Goal: Task Accomplishment & Management: Manage account settings

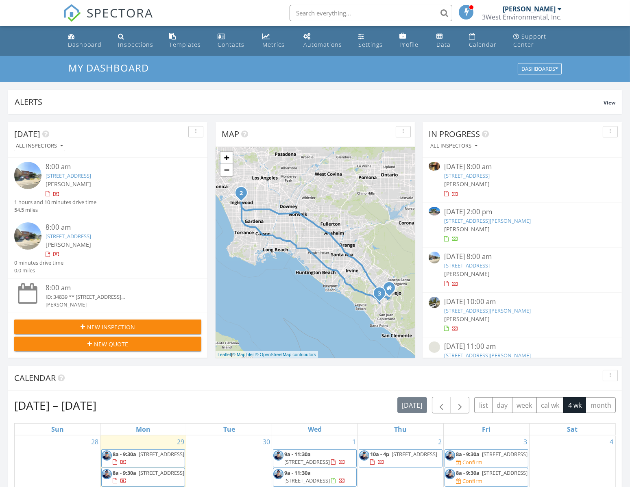
scroll to position [752, 642]
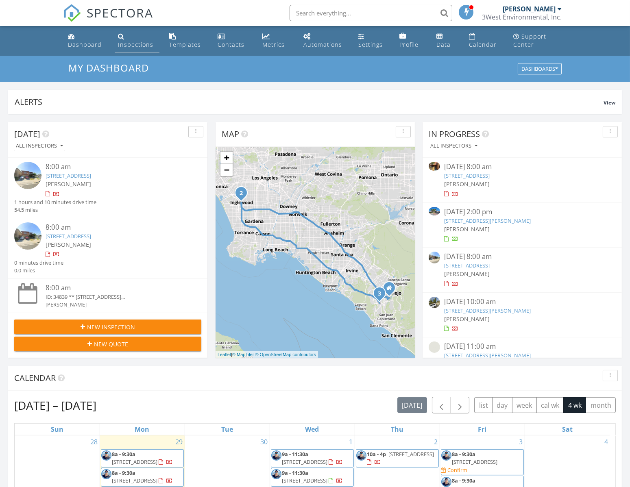
click at [124, 40] on link "Inspections" at bounding box center [137, 40] width 45 height 23
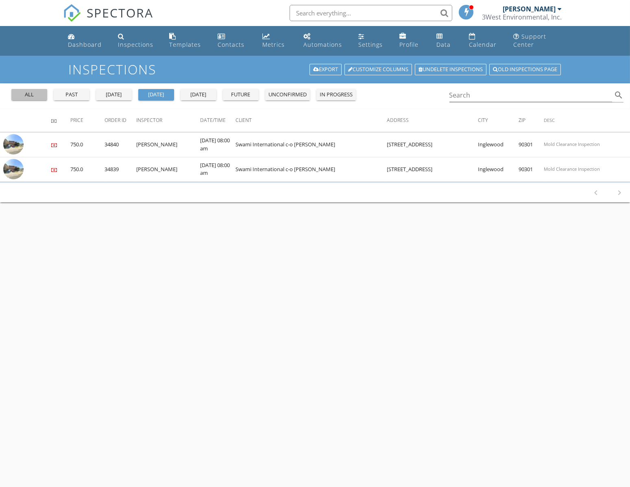
click at [22, 96] on div "all" at bounding box center [29, 95] width 29 height 8
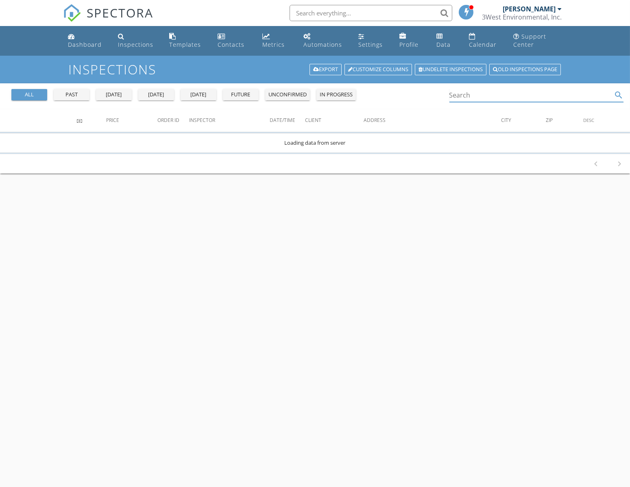
click at [479, 100] on input "Search" at bounding box center [531, 95] width 163 height 13
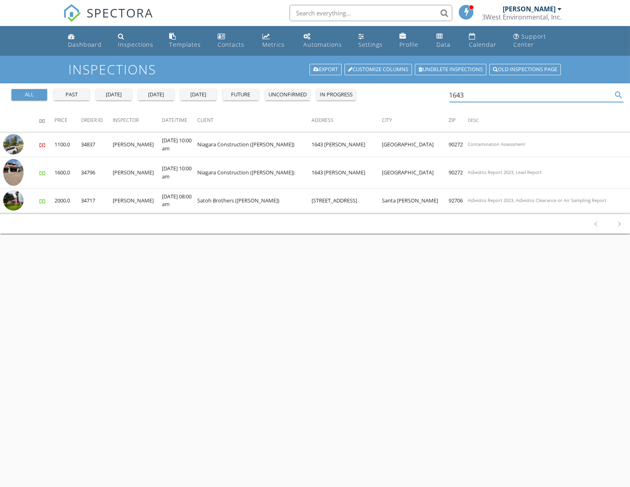
type input "1643"
click at [82, 41] on div "Dashboard" at bounding box center [85, 45] width 34 height 8
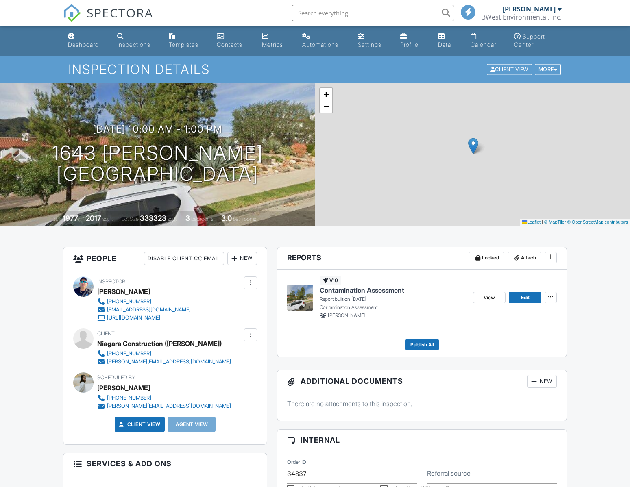
scroll to position [360, 0]
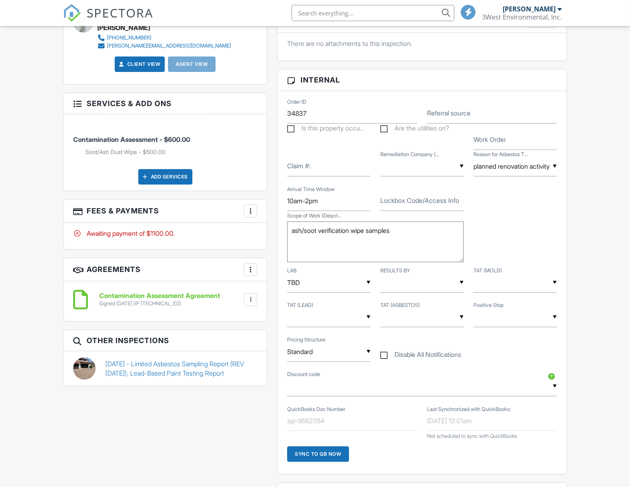
click at [250, 266] on li "View Invoice" at bounding box center [291, 255] width 85 height 20
click at [247, 208] on div at bounding box center [251, 211] width 8 height 8
click at [258, 234] on div at bounding box center [256, 236] width 8 height 8
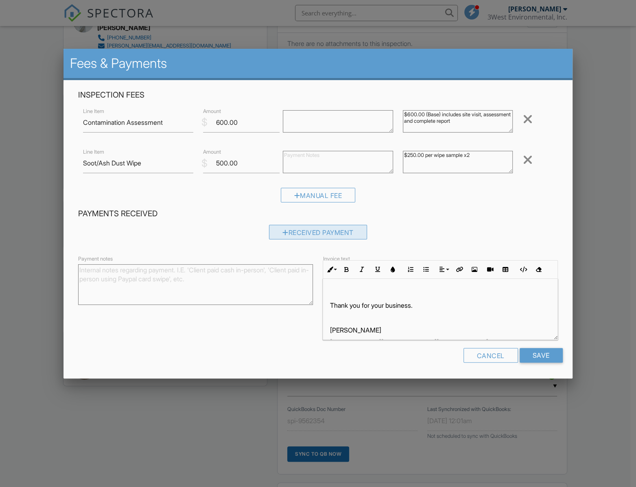
click at [301, 232] on div "Received Payment" at bounding box center [318, 232] width 98 height 15
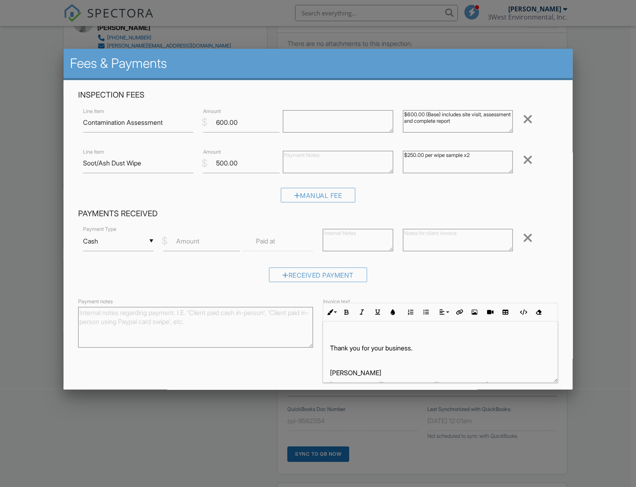
click at [138, 247] on div "▼ Cash Cash Check On-Site Card Other Cash Check On-Site Card Other" at bounding box center [118, 241] width 70 height 20
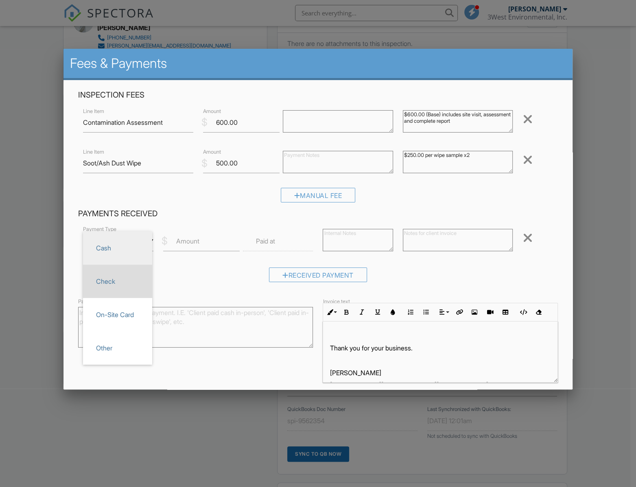
click at [120, 282] on span "Check" at bounding box center [117, 281] width 56 height 20
type input "Check"
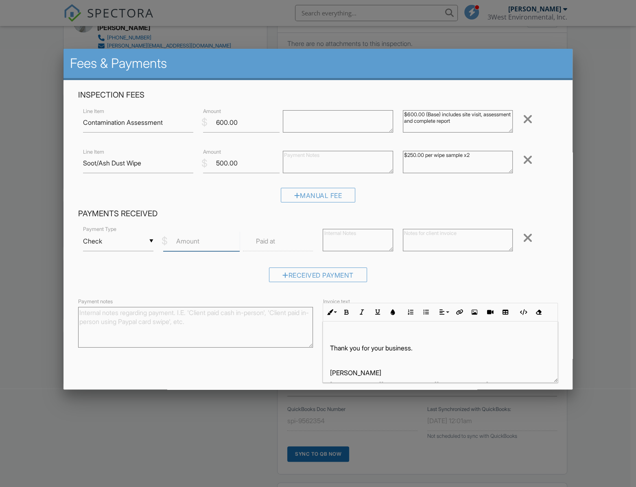
click at [192, 246] on input "Amount" at bounding box center [201, 241] width 76 height 20
type input "1100"
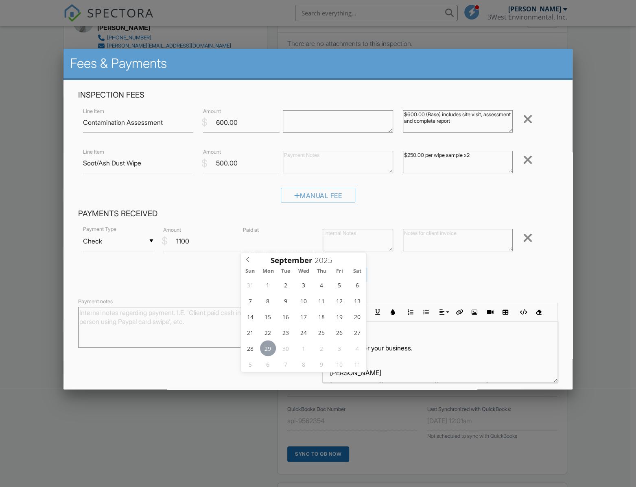
type input "09"
type input "09/29/2025 9:00 AM"
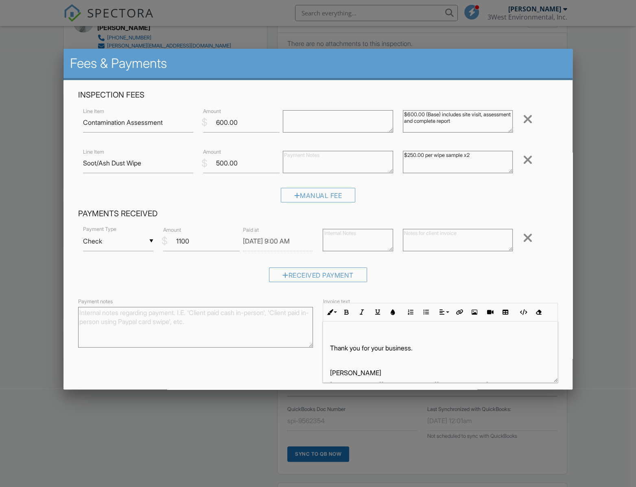
click at [449, 237] on textarea at bounding box center [458, 240] width 110 height 22
click at [468, 238] on textarea "Check" at bounding box center [458, 240] width 110 height 22
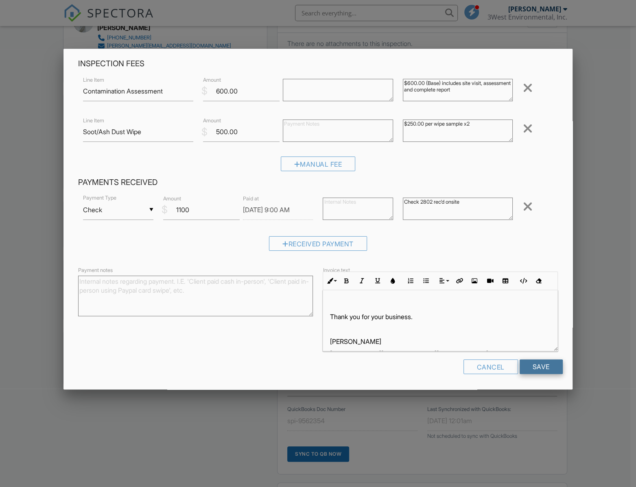
type textarea "Check 2802 rec'd onsite"
click at [530, 365] on input "Save" at bounding box center [540, 367] width 43 height 15
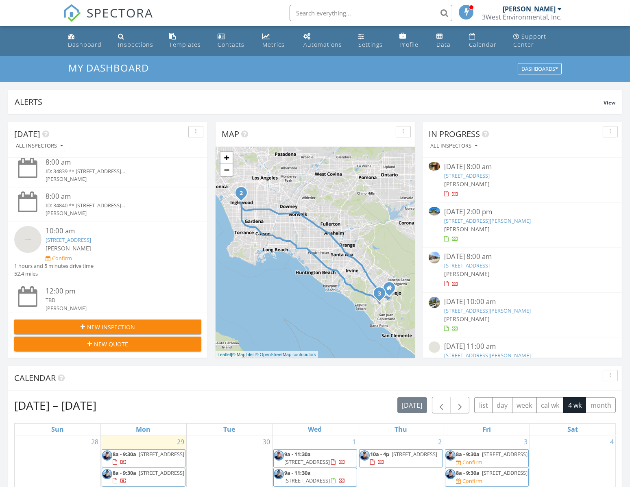
scroll to position [129, 0]
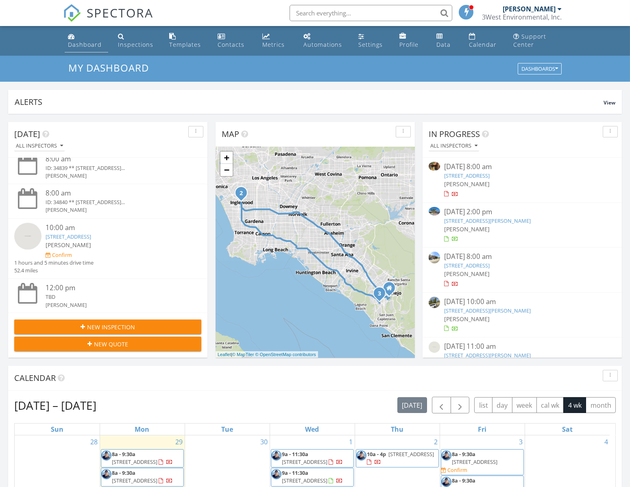
click at [86, 39] on link "Dashboard" at bounding box center [87, 40] width 44 height 23
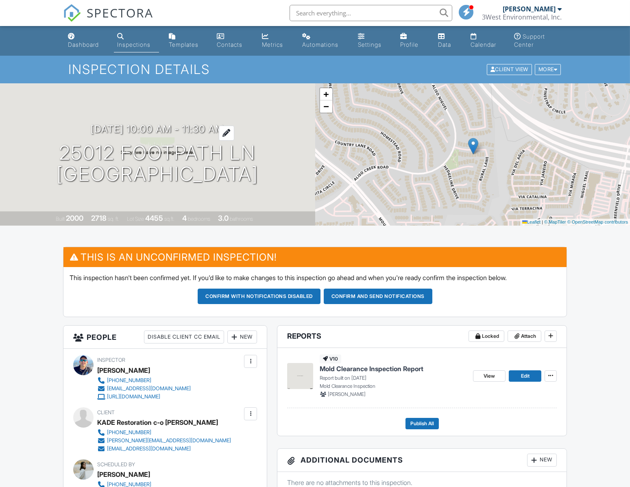
click at [108, 129] on h3 "09/29/2025 10:00 am - 11:30 am" at bounding box center [157, 129] width 133 height 11
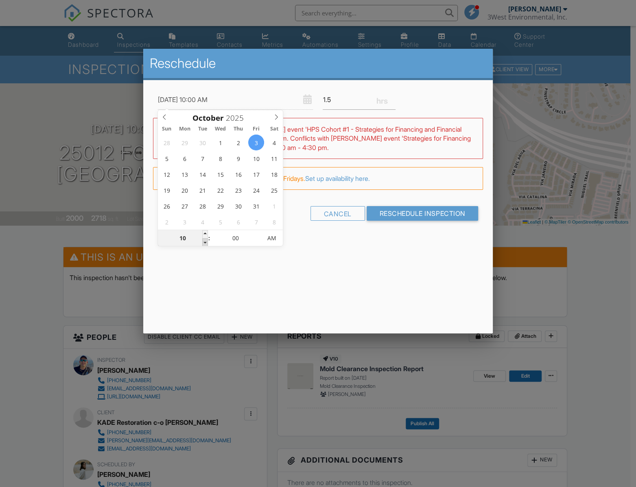
type input "10/03/2025 9:00 AM"
type input "09"
click at [206, 244] on span at bounding box center [205, 242] width 6 height 8
type input "10/03/2025 8:00 AM"
type input "08"
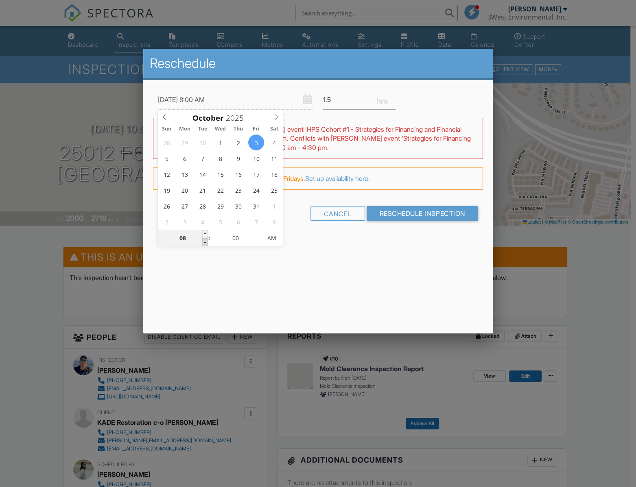
click at [206, 244] on span at bounding box center [205, 242] width 6 height 8
type input "10/03/2025 7:00 AM"
type input "07"
click at [206, 244] on span at bounding box center [205, 242] width 6 height 8
type input "10/03/2025 6:00 AM"
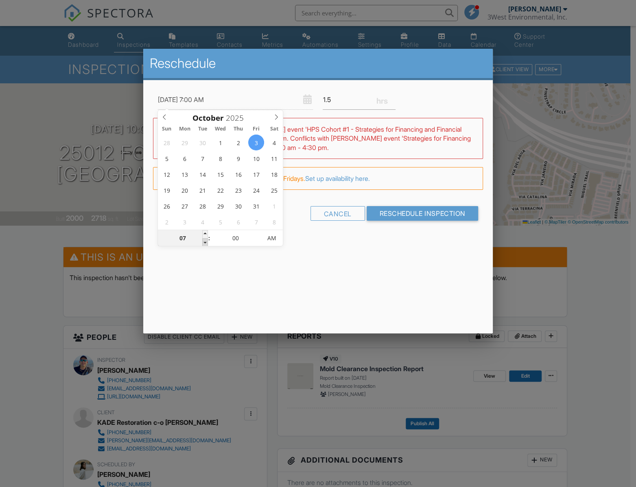
type input "06"
click at [206, 244] on span at bounding box center [205, 242] width 6 height 8
type input "10/03/2025 5:00 AM"
type input "05"
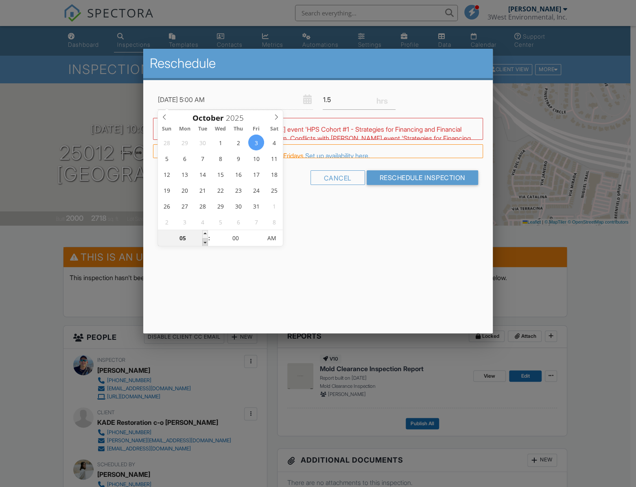
click at [206, 244] on span at bounding box center [205, 242] width 6 height 8
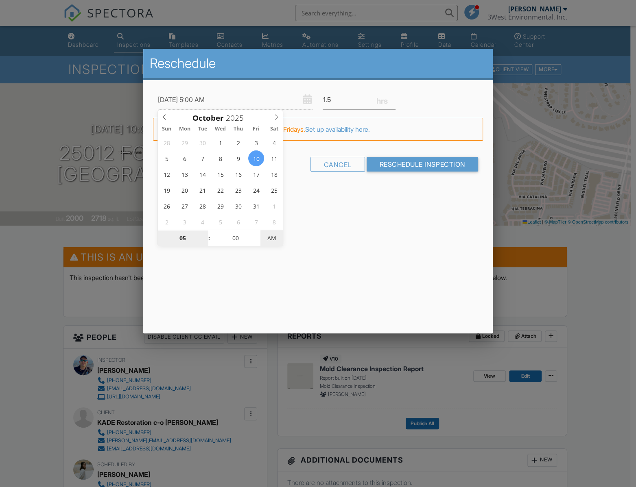
type input "10/10/2025 5:00 PM"
click at [268, 241] on span "PM" at bounding box center [271, 238] width 22 height 16
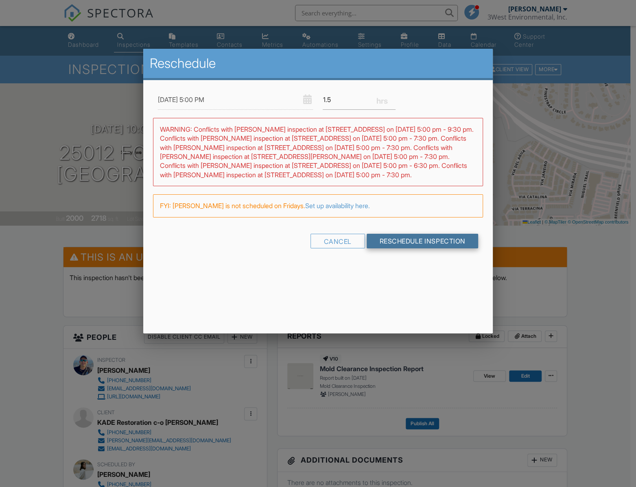
click at [429, 240] on input "Reschedule Inspection" at bounding box center [423, 241] width 112 height 15
